Goal: Navigation & Orientation: Find specific page/section

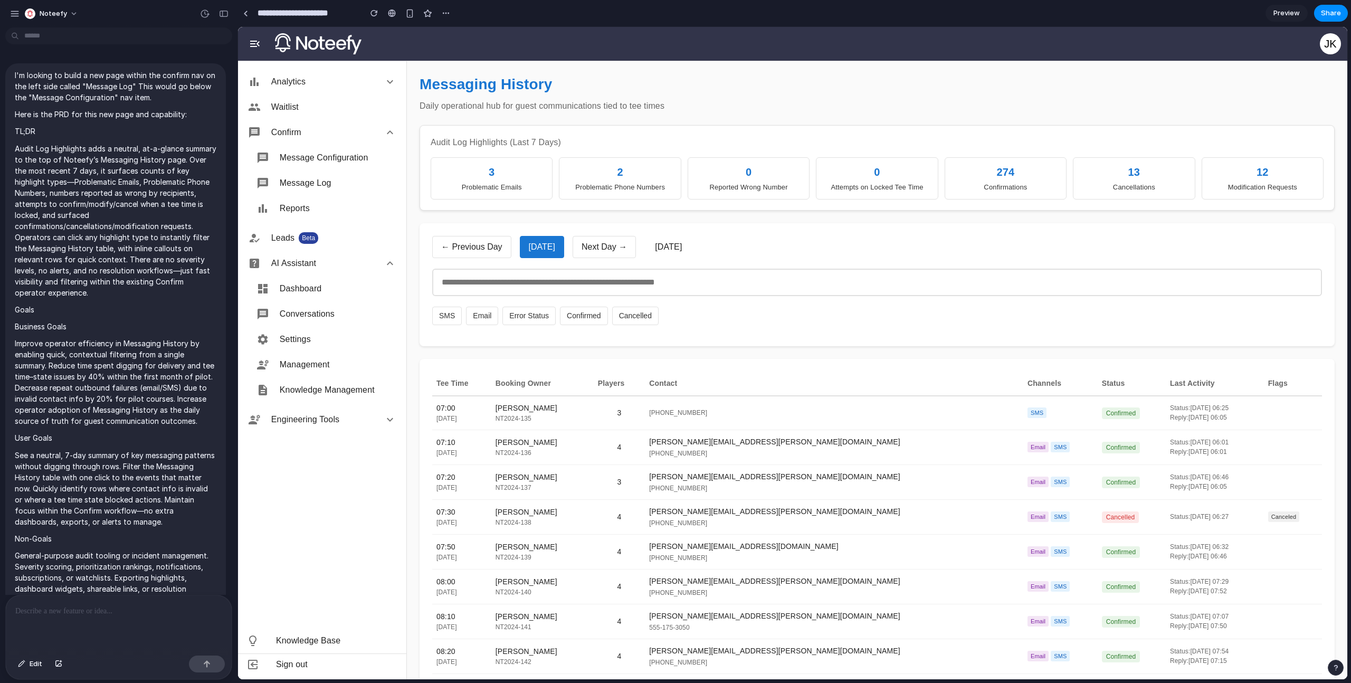
scroll to position [10336, 0]
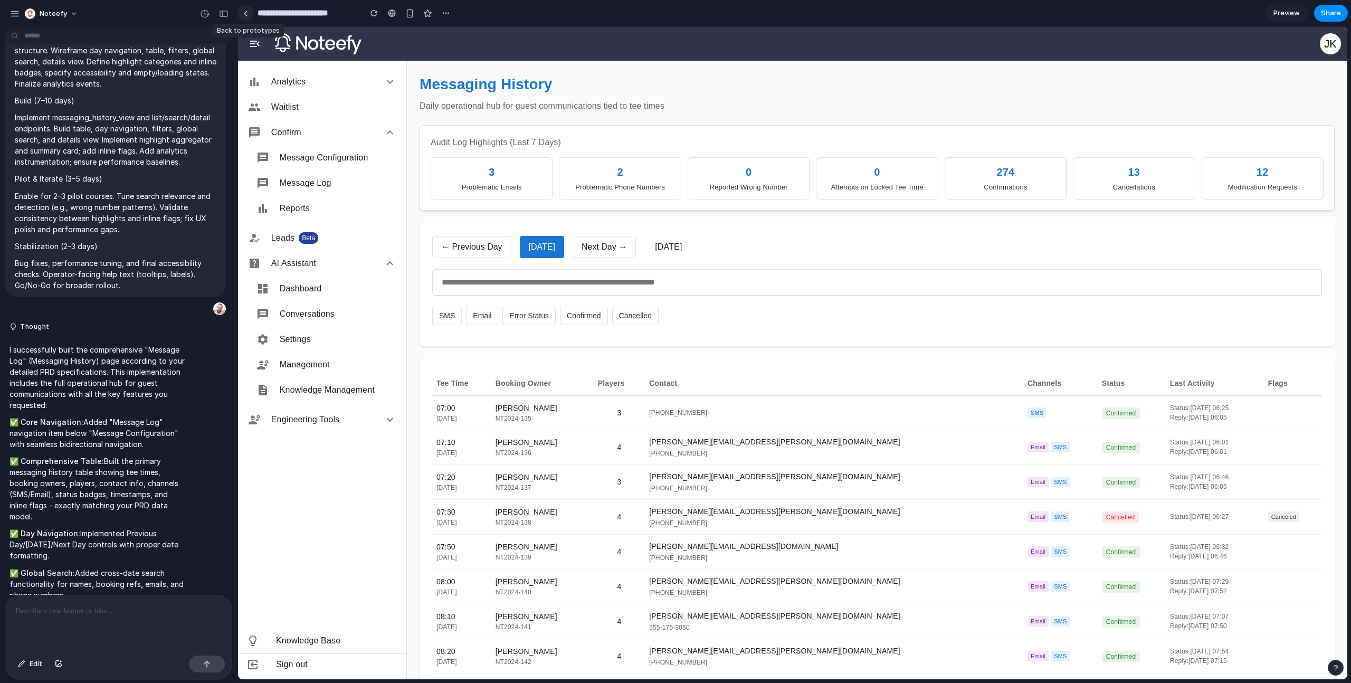
click at [245, 15] on div at bounding box center [245, 14] width 5 height 6
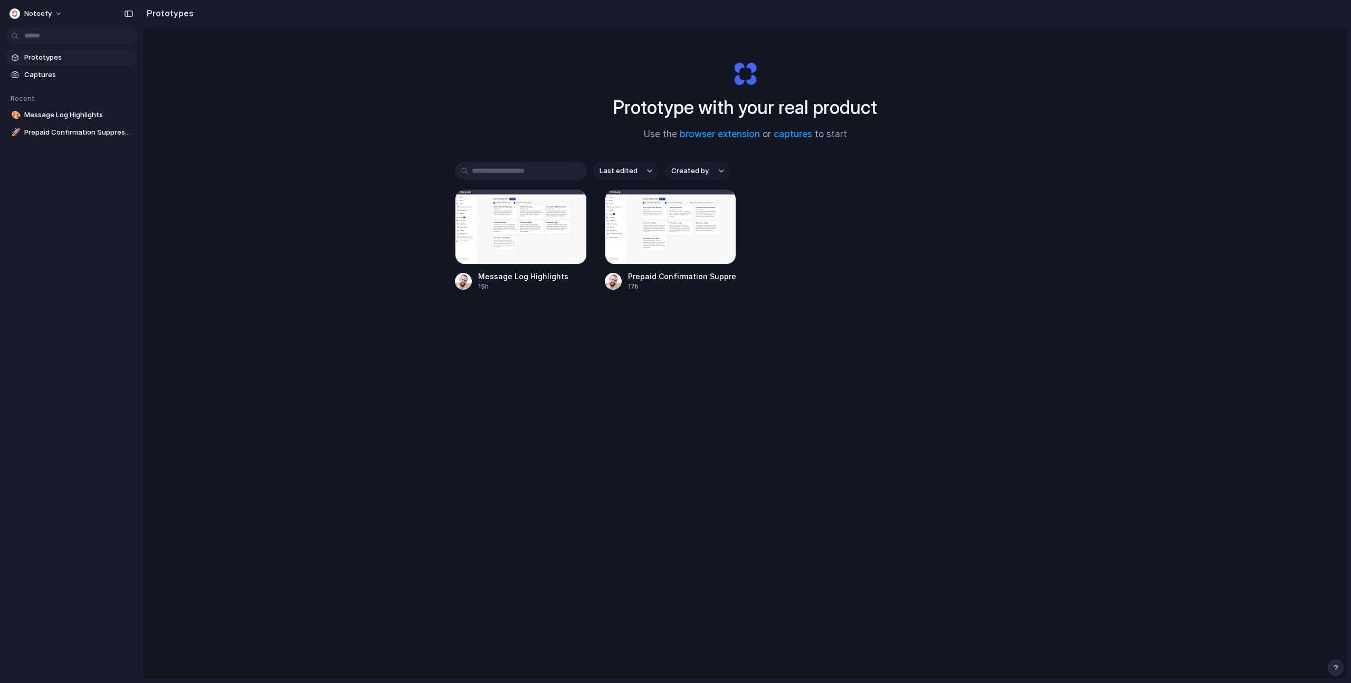
click at [1330, 664] on button "button" at bounding box center [1336, 668] width 16 height 16
click at [745, 73] on div "Prototype with your real product Use the browser extension or captures to start" at bounding box center [745, 97] width 422 height 114
click at [61, 17] on button "Noteefy" at bounding box center [36, 13] width 63 height 17
click at [103, 310] on div "Settings Invite members Change theme Sign out" at bounding box center [675, 341] width 1351 height 683
